Goal: Complete application form

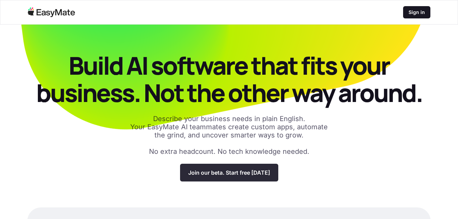
click at [266, 175] on p "Join our beta. Start free [DATE]" at bounding box center [229, 172] width 82 height 7
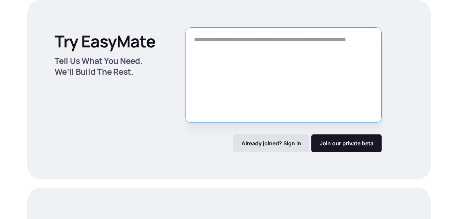
click at [243, 54] on textarea "Form" at bounding box center [284, 75] width 196 height 96
click at [244, 82] on textarea "Form" at bounding box center [284, 75] width 196 height 96
click at [219, 52] on textarea "Form" at bounding box center [284, 75] width 196 height 96
click at [285, 52] on textarea "Form" at bounding box center [284, 75] width 196 height 96
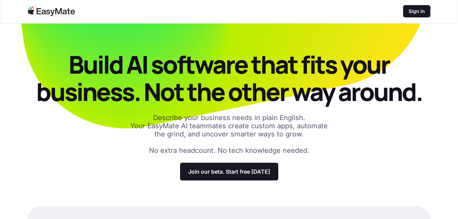
scroll to position [0, 0]
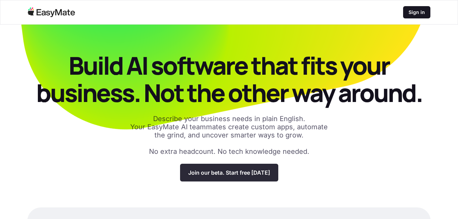
click at [253, 174] on p "Join our beta. Start free [DATE]" at bounding box center [229, 172] width 82 height 7
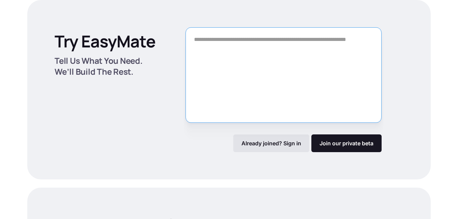
click at [214, 40] on textarea "Form" at bounding box center [284, 75] width 196 height 96
